Goal: Information Seeking & Learning: Learn about a topic

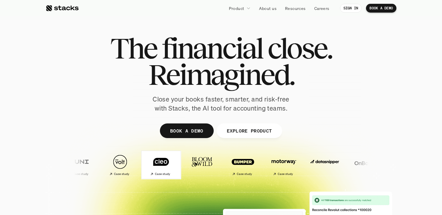
click at [149, 171] on div "Case study" at bounding box center [159, 174] width 20 height 6
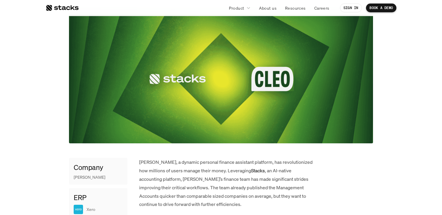
scroll to position [180, 0]
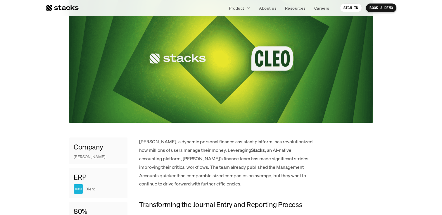
click at [77, 154] on p "[PERSON_NAME]" at bounding box center [90, 156] width 32 height 5
copy p "[PERSON_NAME]"
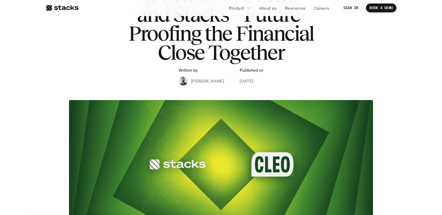
scroll to position [0, 0]
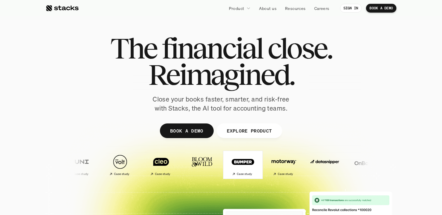
click at [230, 176] on div "Case study" at bounding box center [240, 174] width 20 height 6
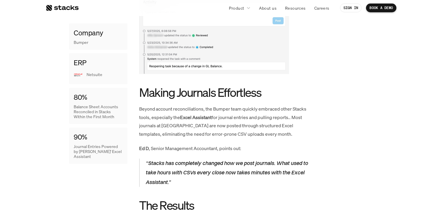
scroll to position [808, 0]
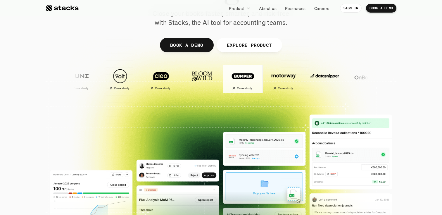
scroll to position [79, 0]
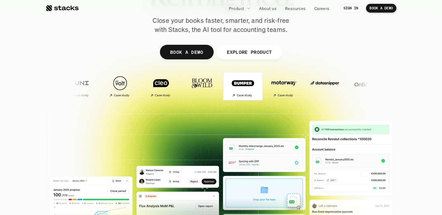
click at [212, 90] on img at bounding box center [229, 83] width 35 height 24
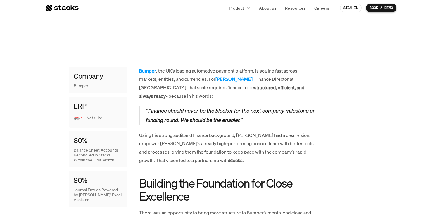
scroll to position [244, 0]
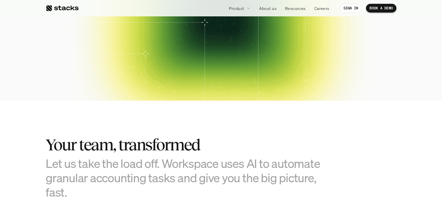
scroll to position [79, 0]
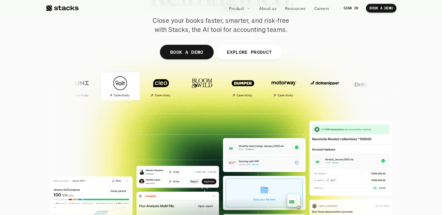
click at [106, 92] on img at bounding box center [108, 83] width 35 height 24
click at [265, 84] on img at bounding box center [282, 83] width 35 height 24
